Goal: Task Accomplishment & Management: Complete application form

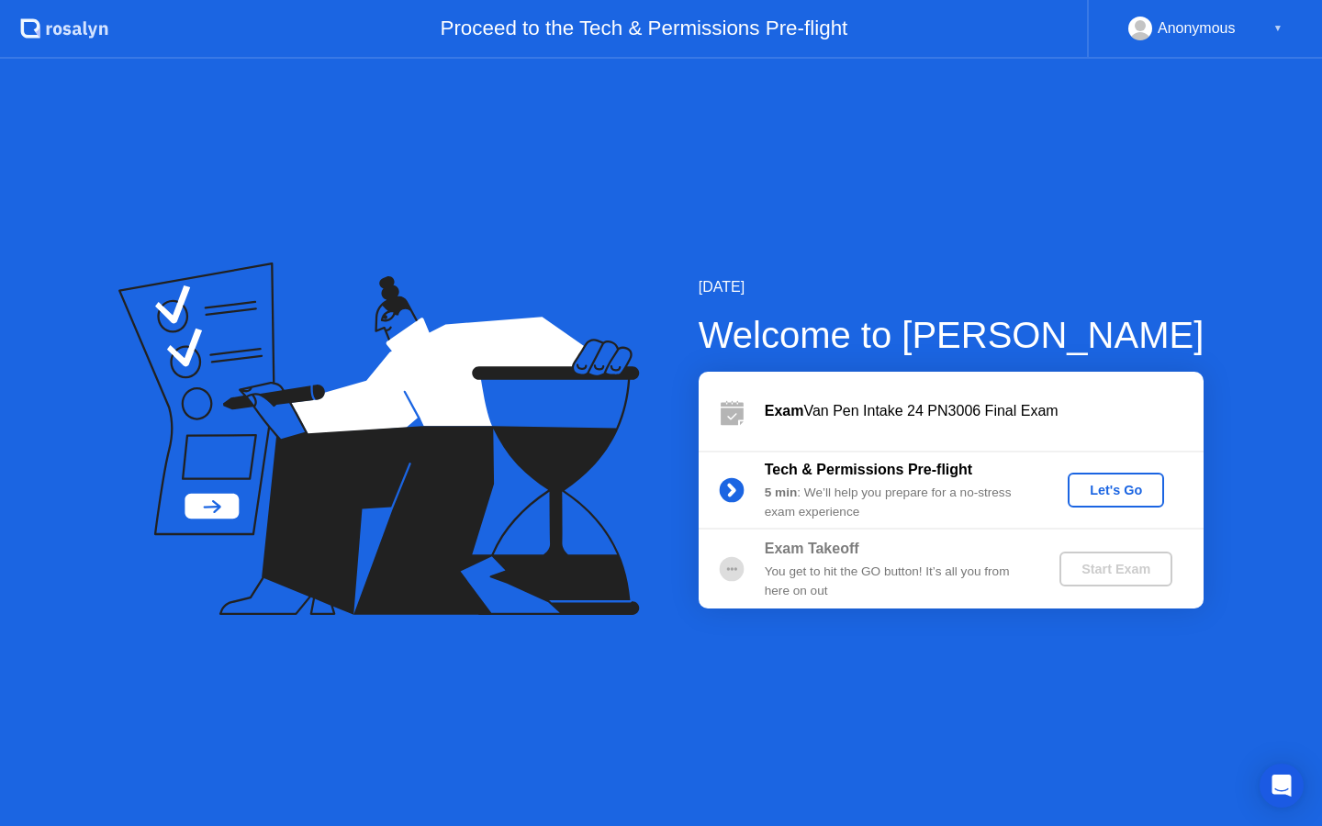
click at [1107, 488] on div "Let's Go" at bounding box center [1116, 490] width 82 height 15
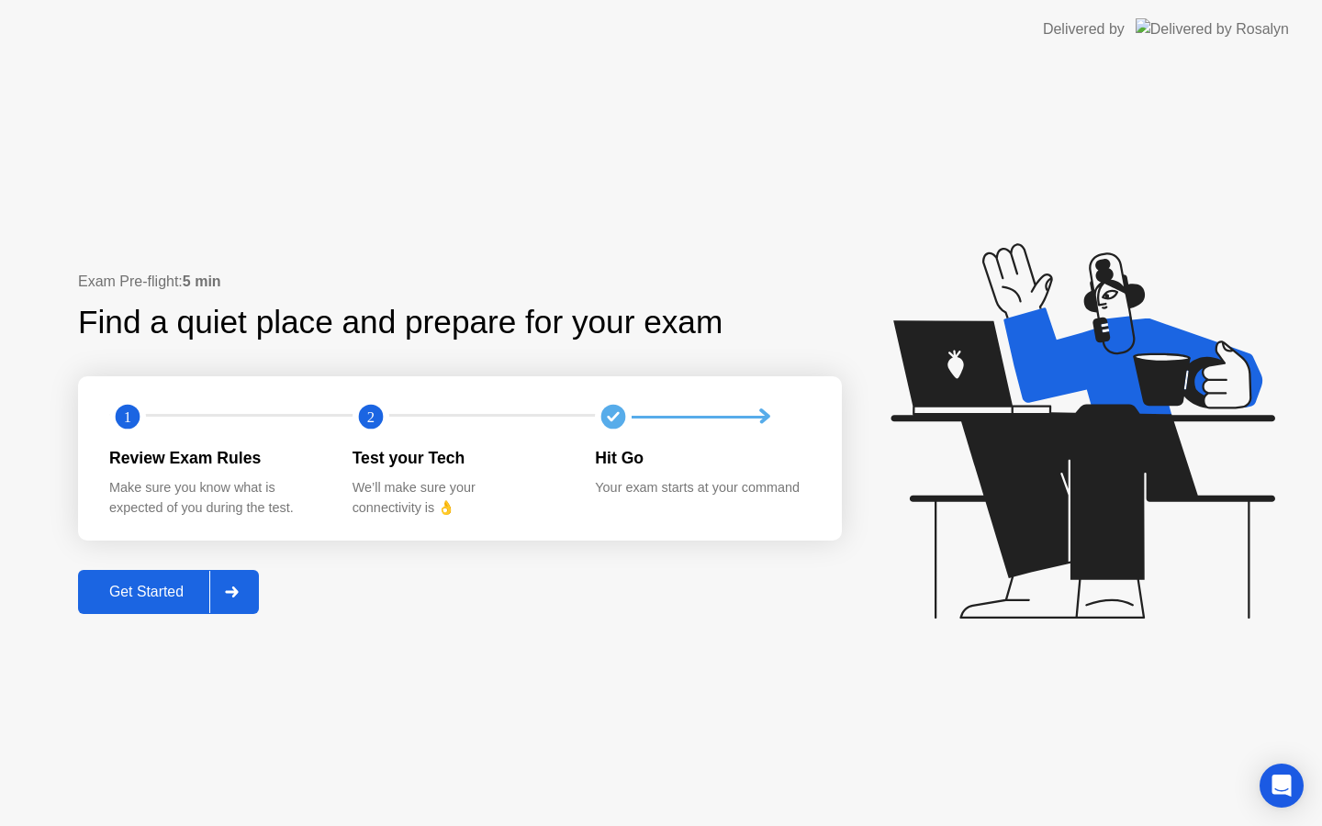
click at [158, 604] on button "Get Started" at bounding box center [168, 592] width 181 height 44
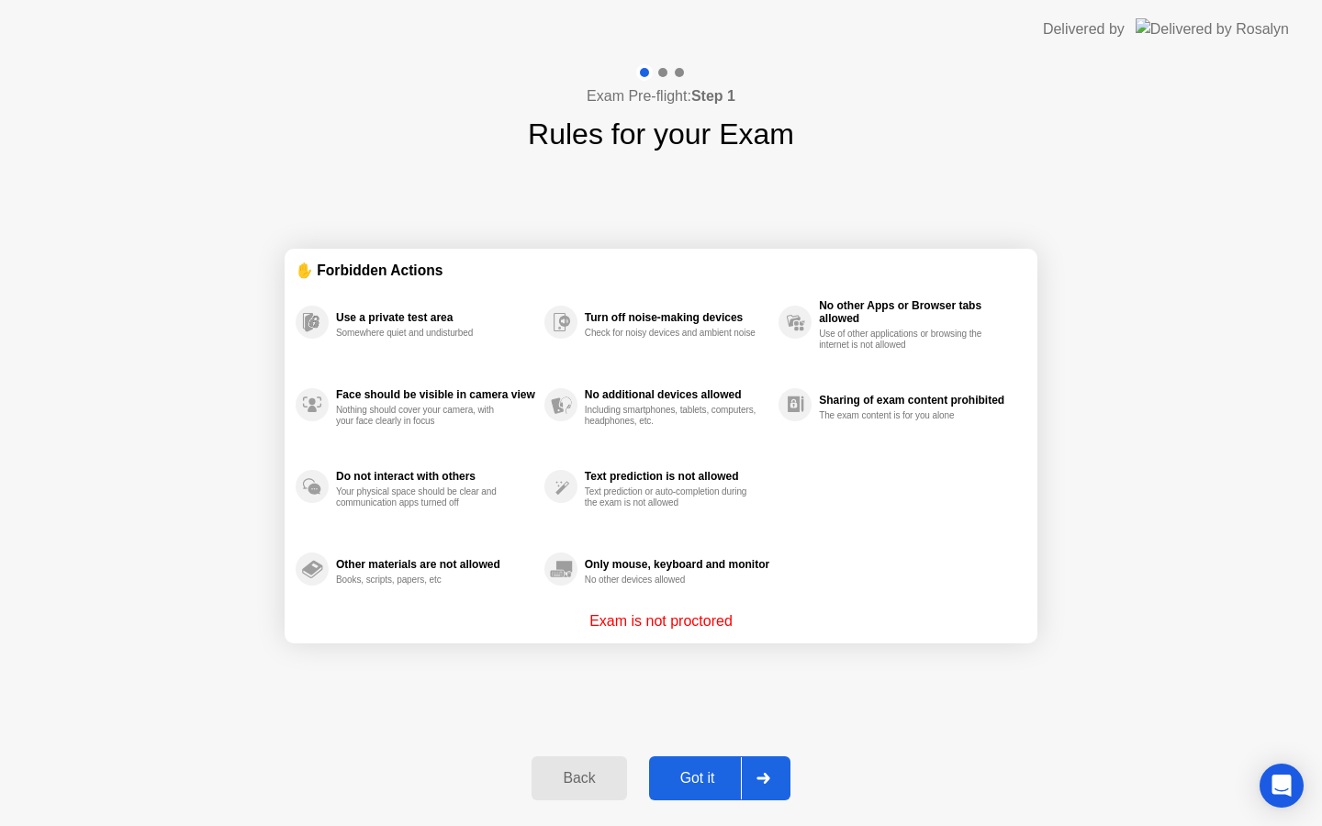
click at [718, 785] on div "Got it" at bounding box center [697, 778] width 86 height 17
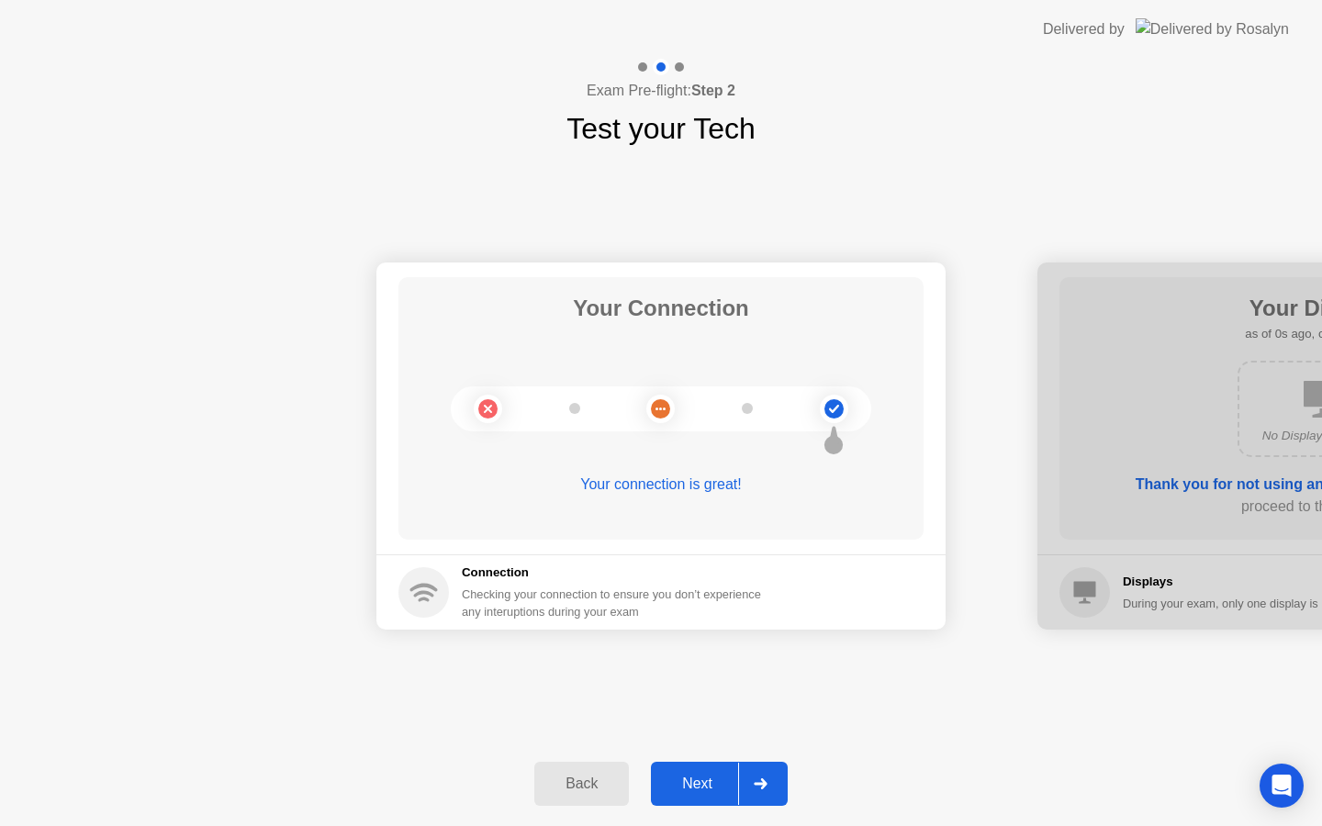
click at [727, 785] on div "Next" at bounding box center [697, 784] width 82 height 17
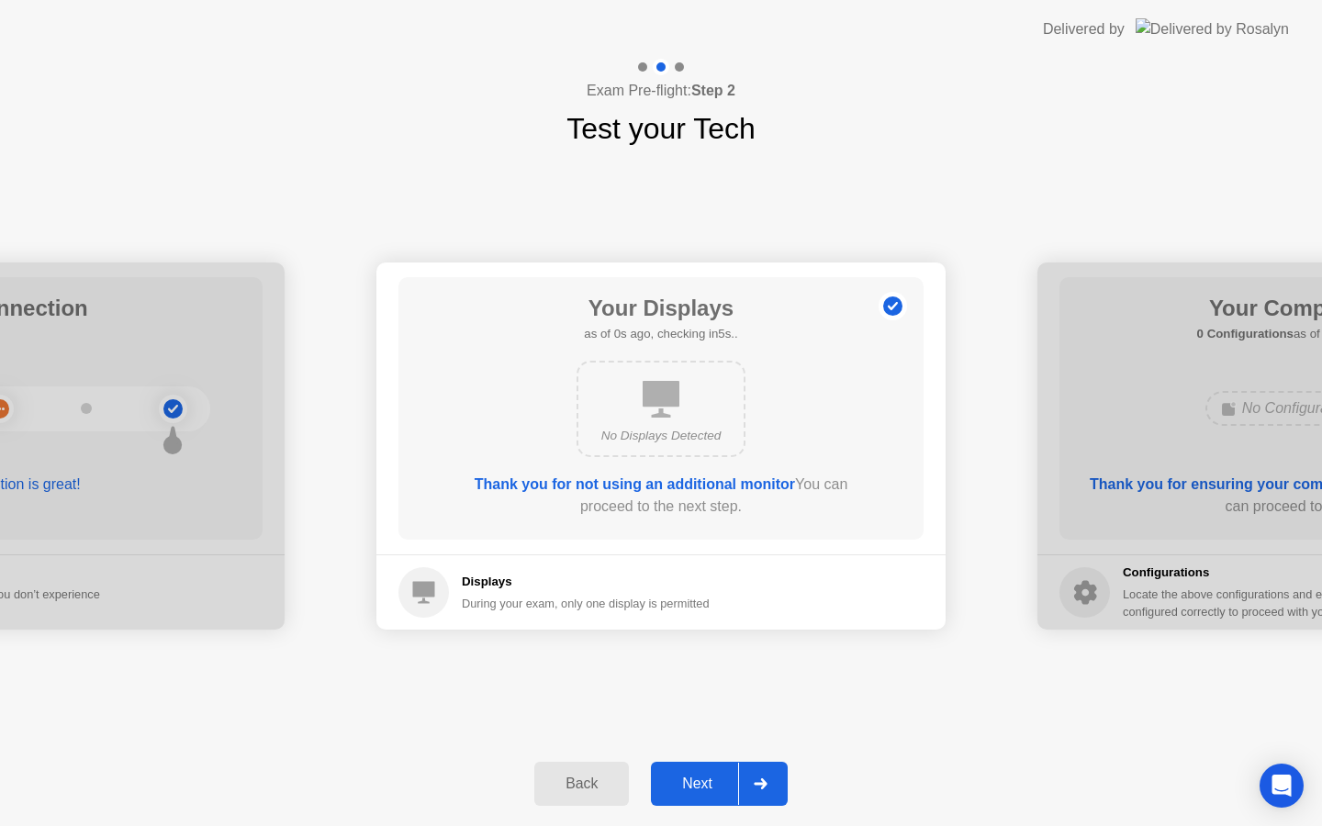
click at [727, 785] on div "Next" at bounding box center [697, 784] width 82 height 17
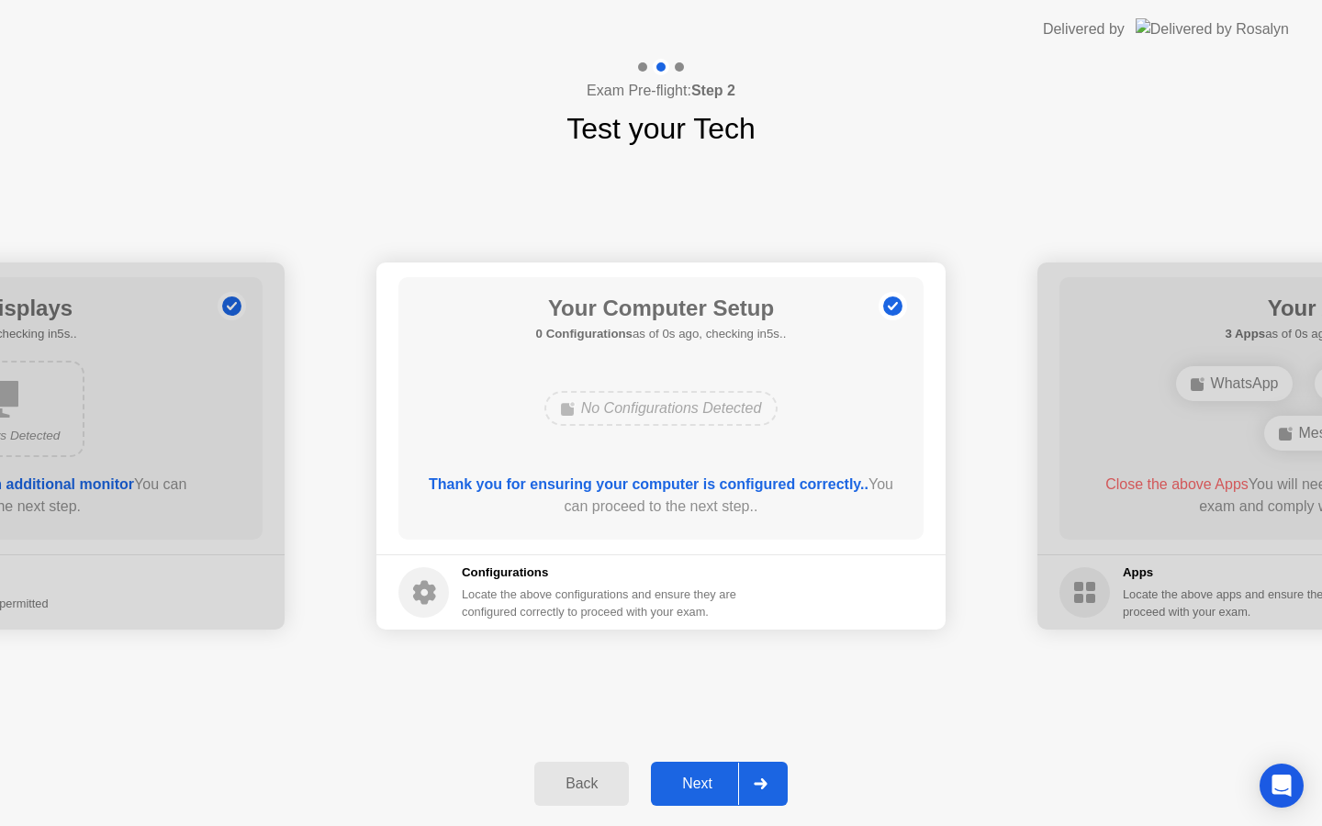
click at [727, 785] on div "Next" at bounding box center [697, 784] width 82 height 17
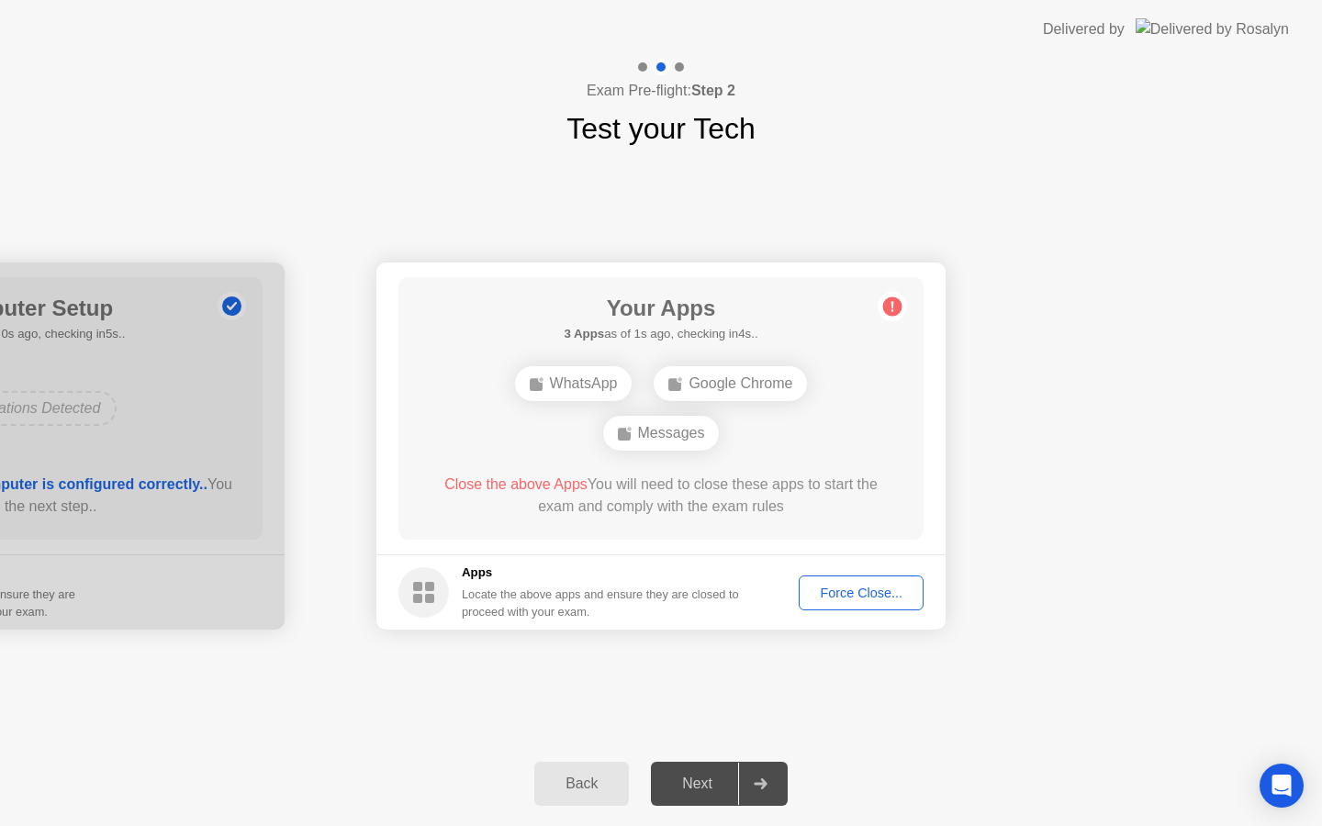
click at [856, 590] on div "Force Close..." at bounding box center [861, 593] width 112 height 15
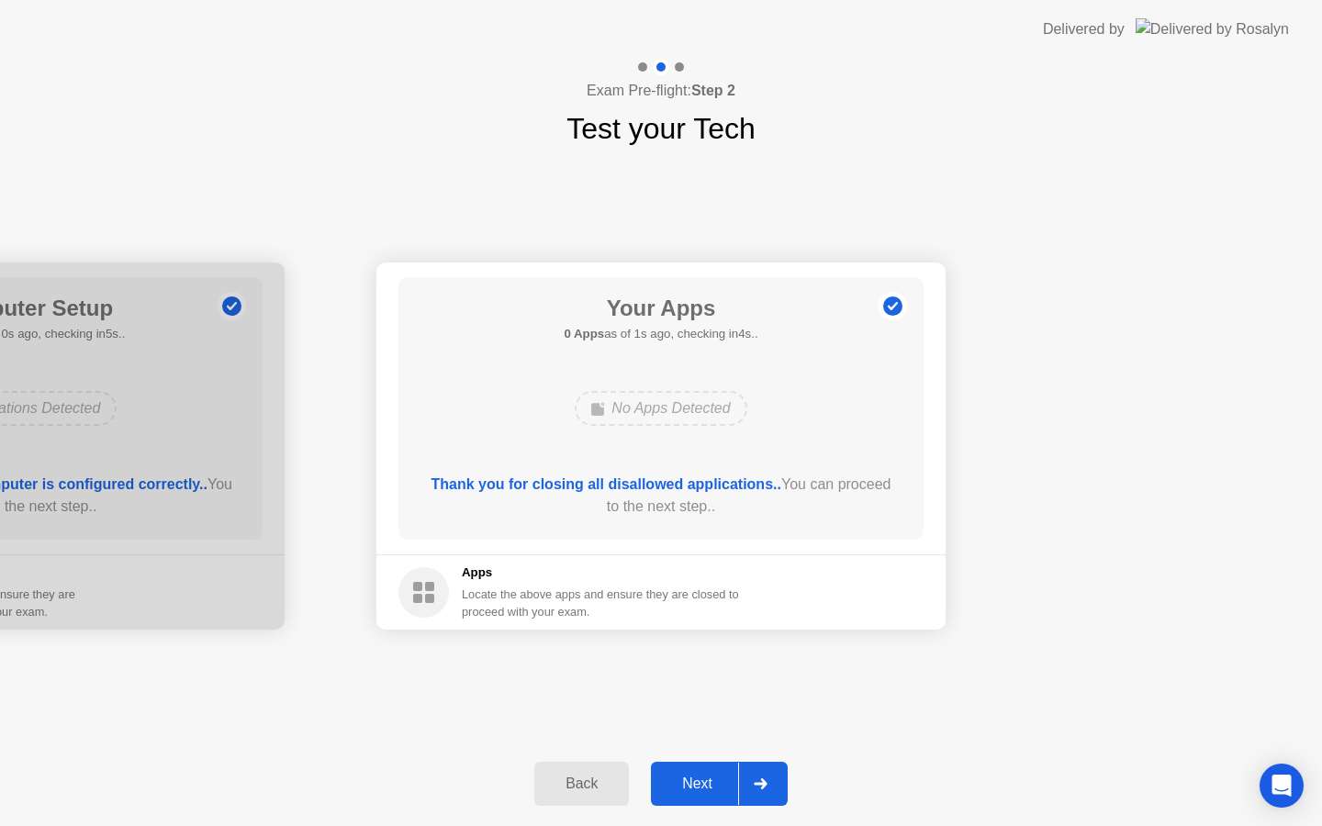
click at [709, 784] on div "Next" at bounding box center [697, 784] width 82 height 17
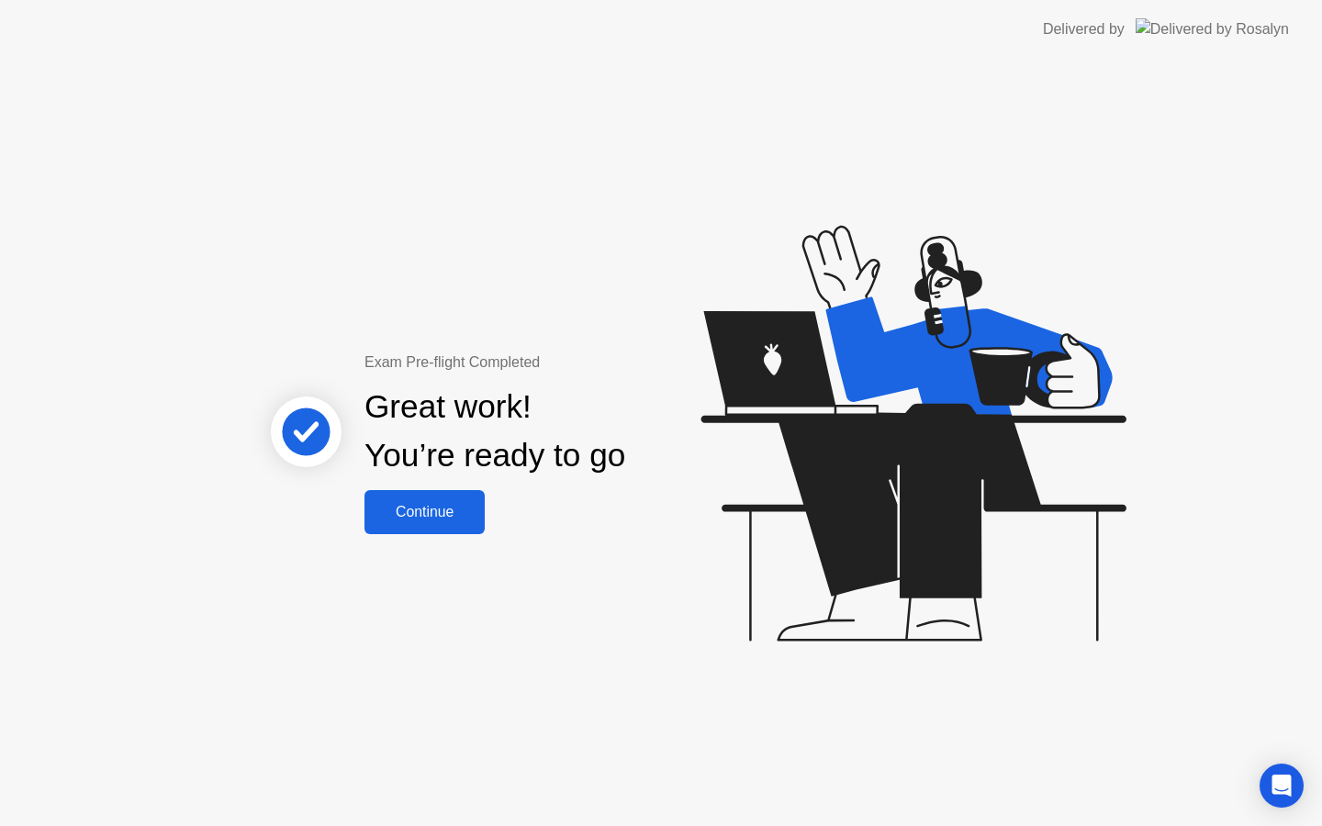
click at [453, 523] on button "Continue" at bounding box center [424, 512] width 120 height 44
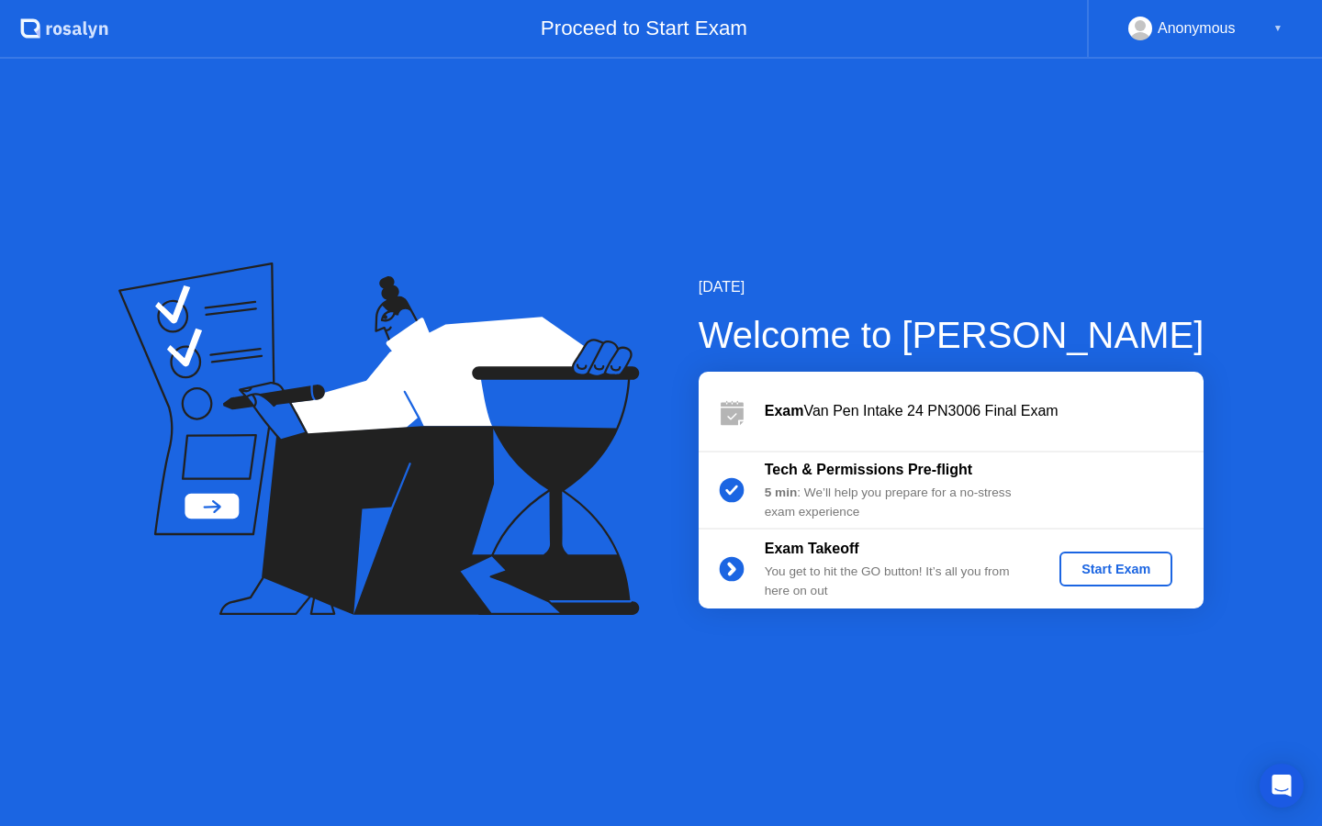
click at [1173, 558] on div "Start Exam" at bounding box center [1116, 569] width 174 height 35
click at [1152, 562] on div "Start Exam" at bounding box center [1116, 569] width 98 height 15
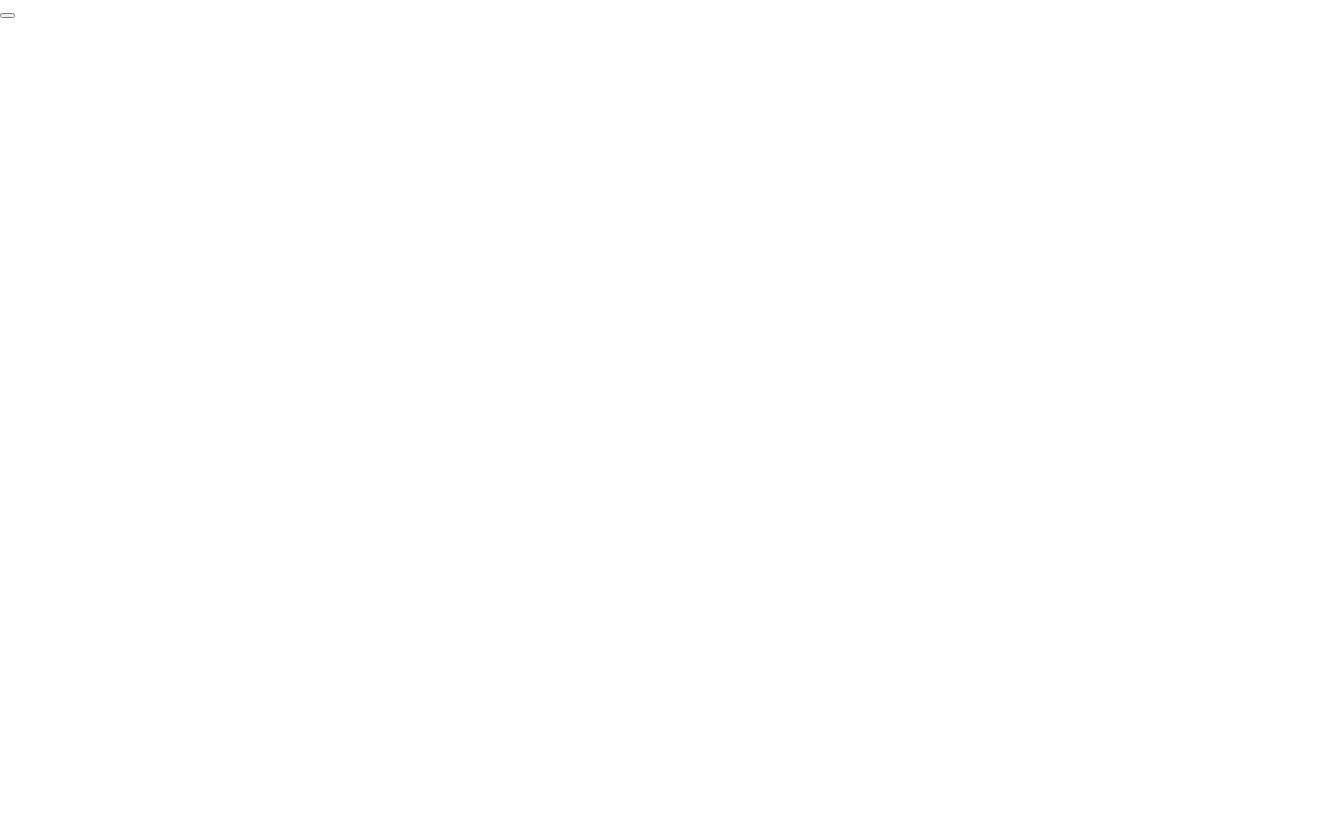
click div "End Proctoring Session"
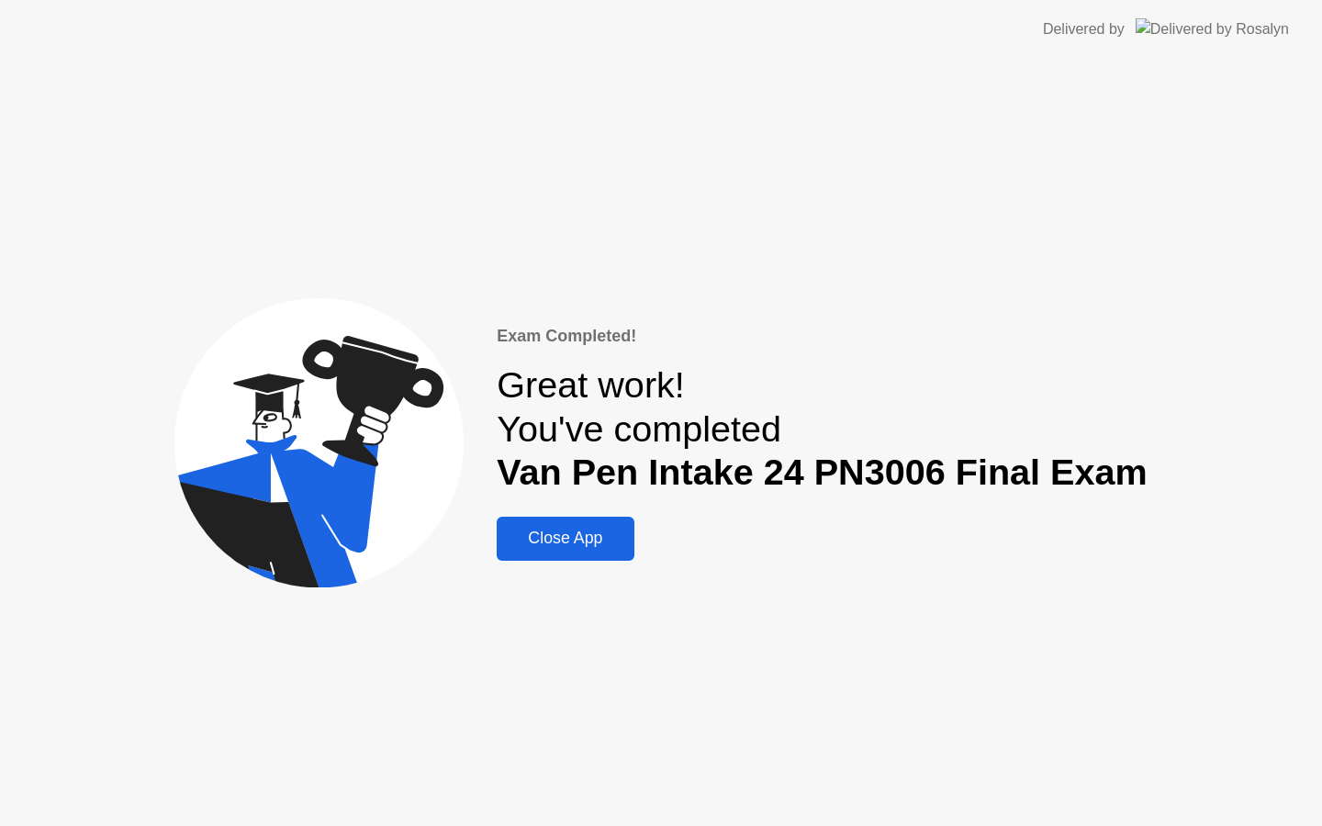
click at [567, 546] on div "Close App" at bounding box center [565, 538] width 126 height 19
